Goal: Information Seeking & Learning: Learn about a topic

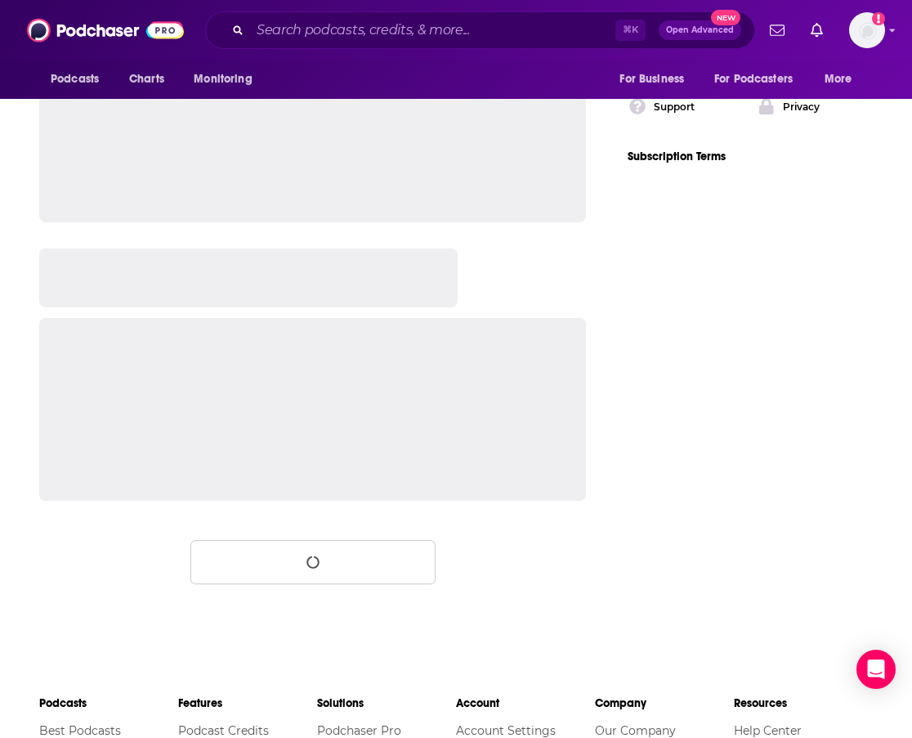
scroll to position [2552, 0]
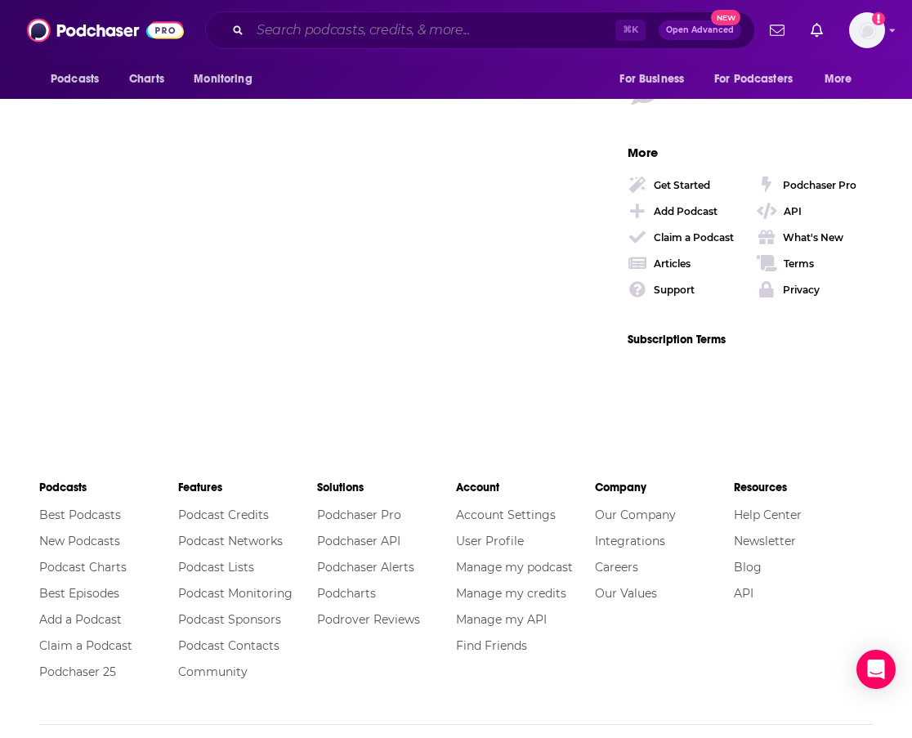
click at [391, 23] on input "Search podcasts, credits, & more..." at bounding box center [432, 30] width 365 height 26
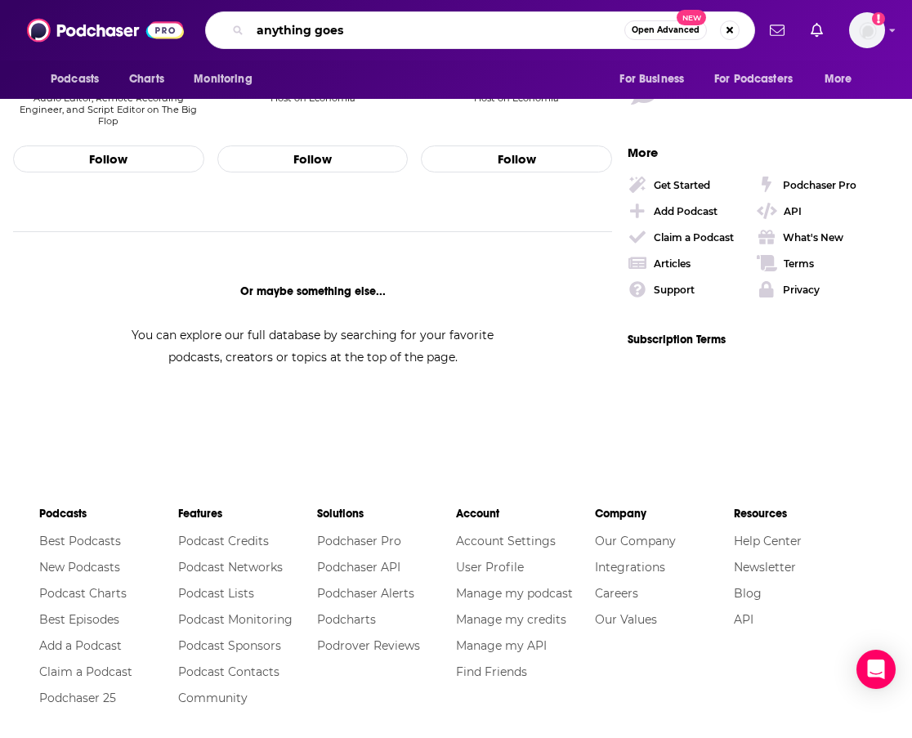
type input "anything goes"
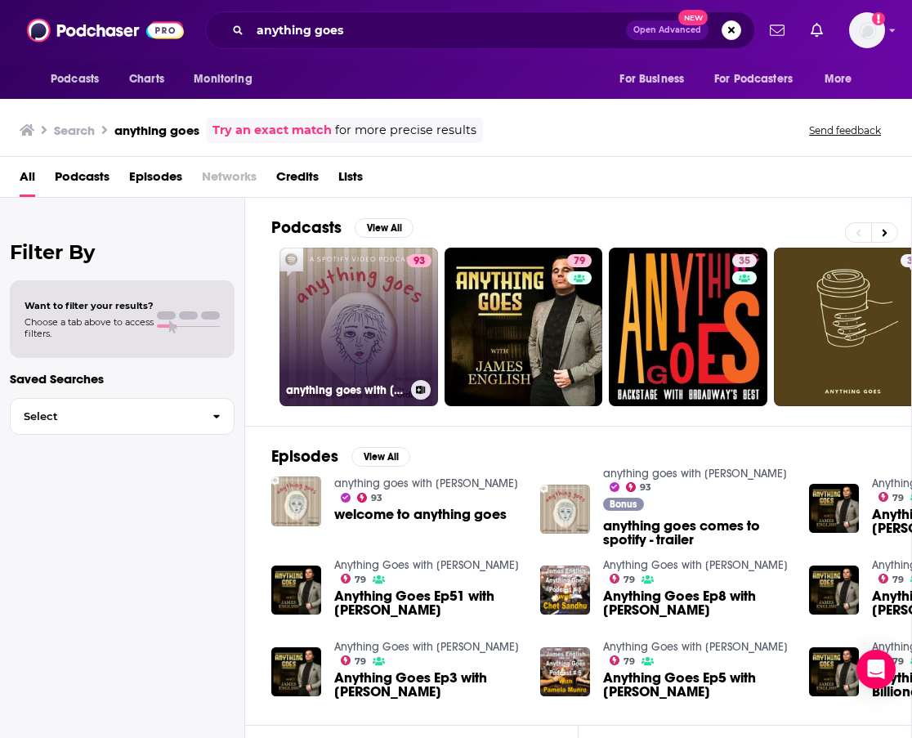
click at [398, 303] on link "93 anything goes with [PERSON_NAME]" at bounding box center [359, 327] width 159 height 159
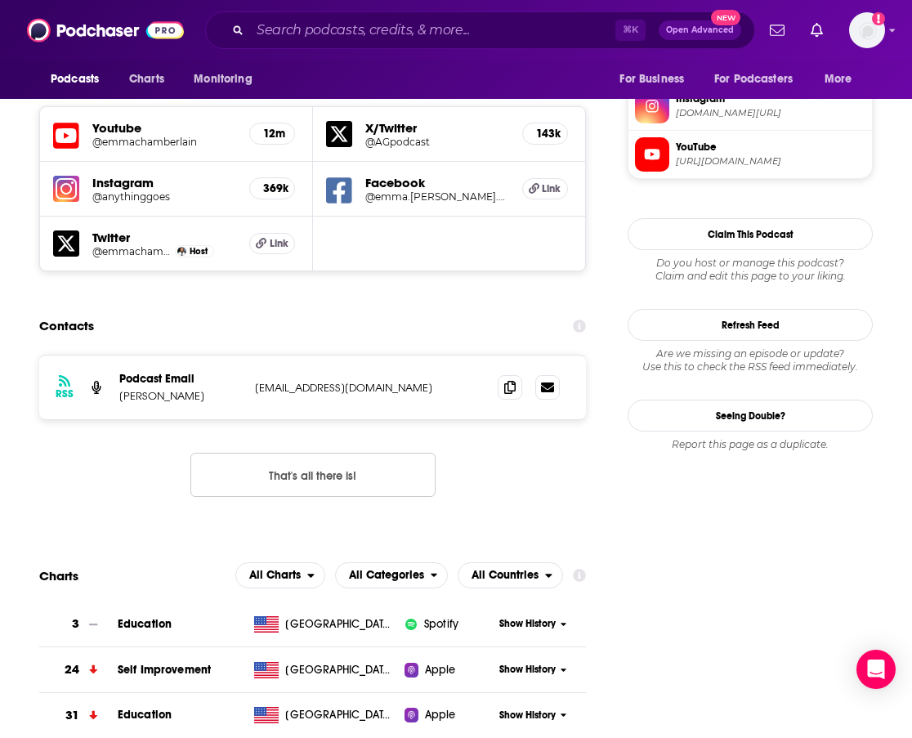
scroll to position [1451, 0]
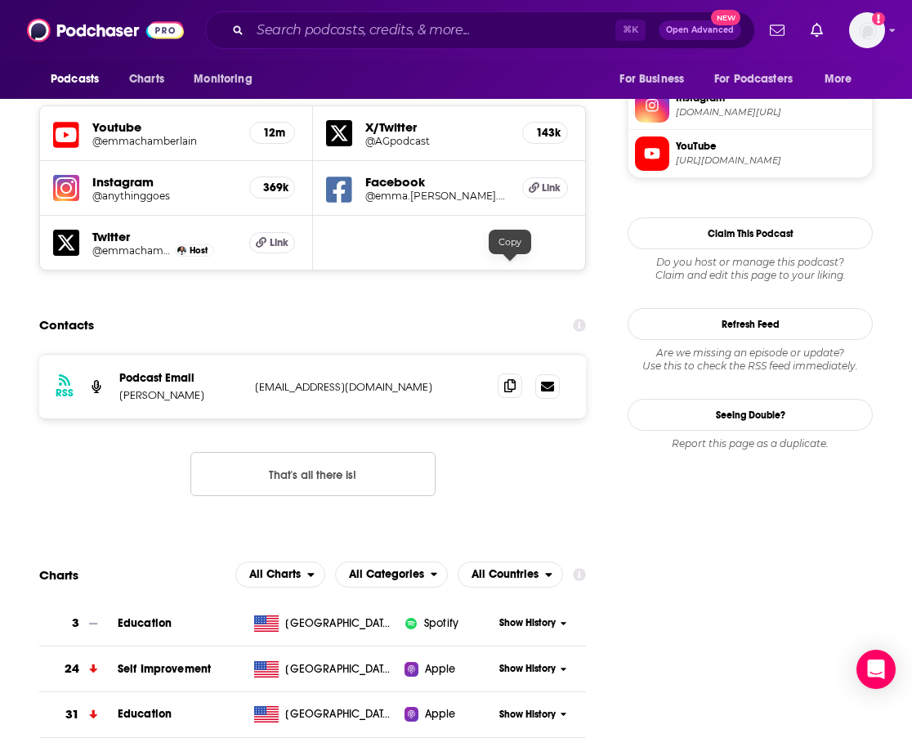
click at [508, 379] on icon at bounding box center [509, 385] width 11 height 13
click at [517, 373] on span at bounding box center [510, 385] width 25 height 25
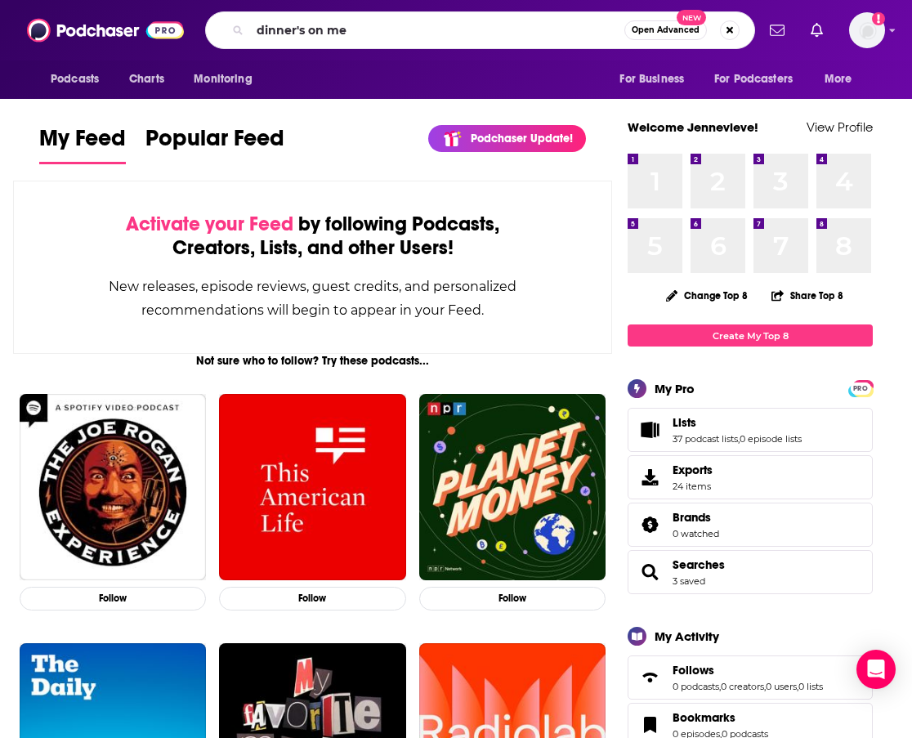
type input "dinner's on me"
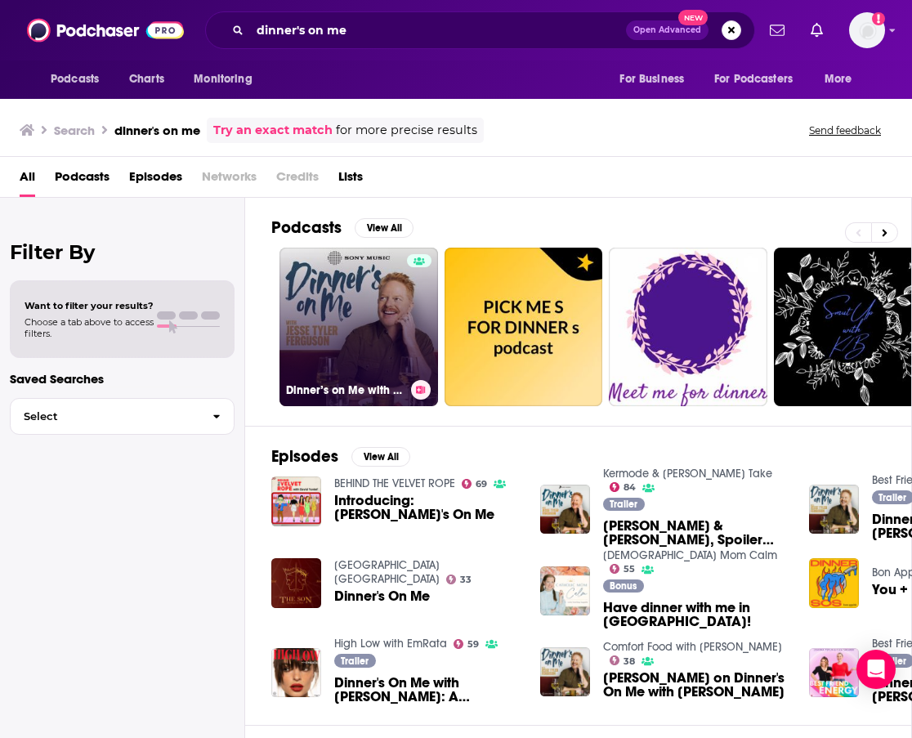
click at [414, 325] on div at bounding box center [419, 317] width 25 height 126
